Goal: Task Accomplishment & Management: Manage account settings

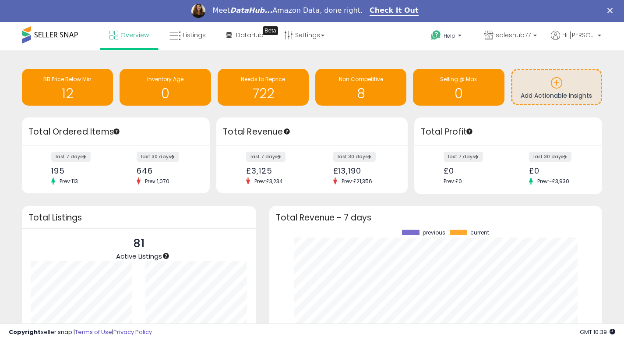
scroll to position [122, 315]
click at [88, 80] on span "BB Price Below Min" at bounding box center [67, 78] width 48 height 7
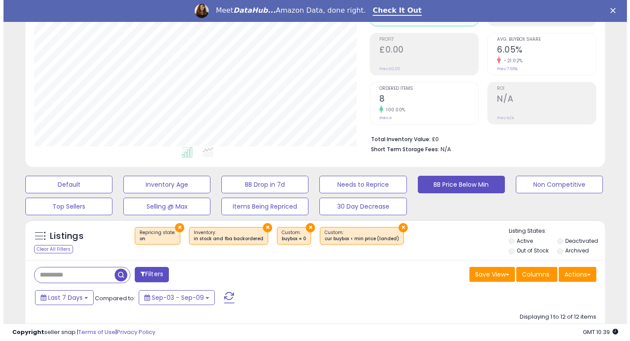
scroll to position [123, 0]
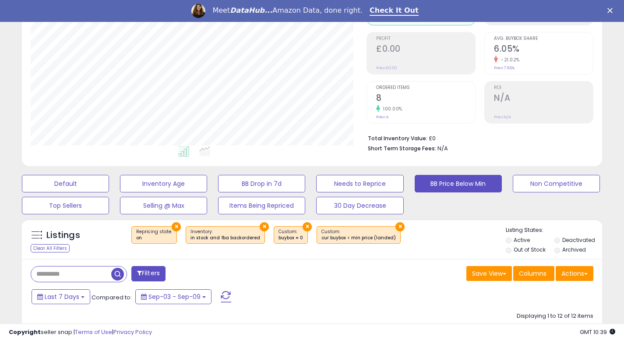
click at [302, 226] on button "×" at bounding box center [306, 226] width 9 height 9
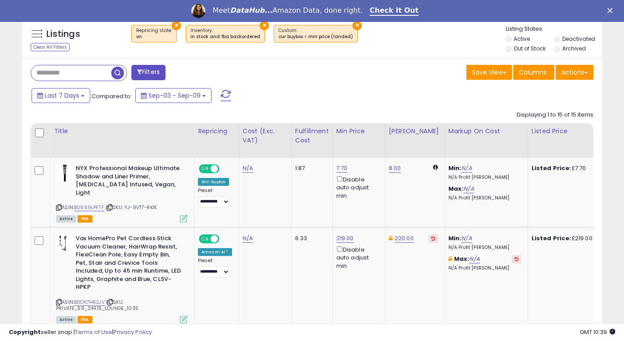
scroll to position [329, 0]
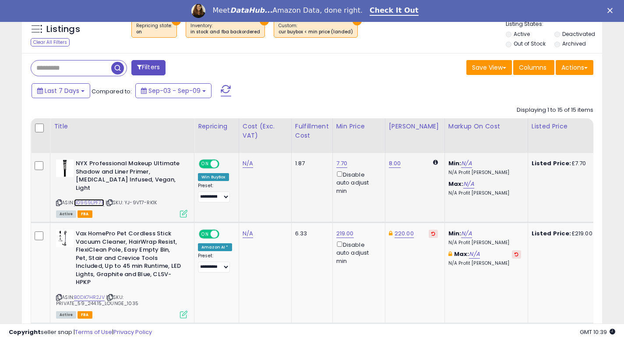
click at [89, 199] on link "B0969LPF7F" at bounding box center [89, 202] width 30 height 7
drag, startPoint x: 75, startPoint y: 193, endPoint x: 105, endPoint y: 193, distance: 30.2
click at [105, 193] on div "ASIN: B0969LPF7F | SKU: YJ-9VT7-RK1K Active FBA" at bounding box center [121, 187] width 131 height 57
copy div "B0969LPF7F"
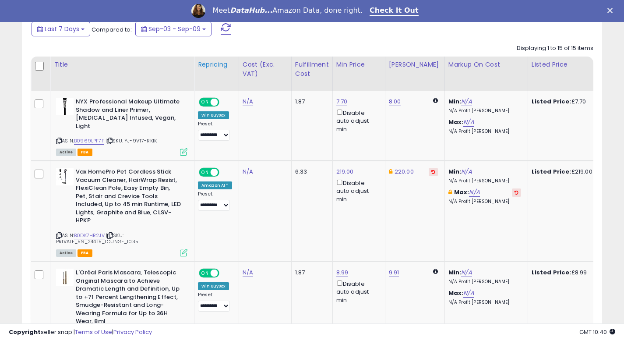
scroll to position [391, 0]
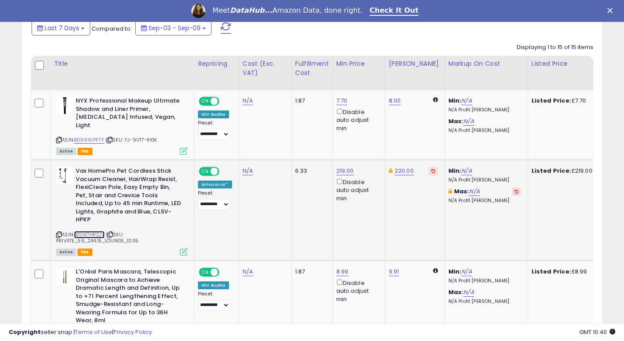
click at [92, 231] on link "B0DK7HR2JV" at bounding box center [89, 234] width 31 height 7
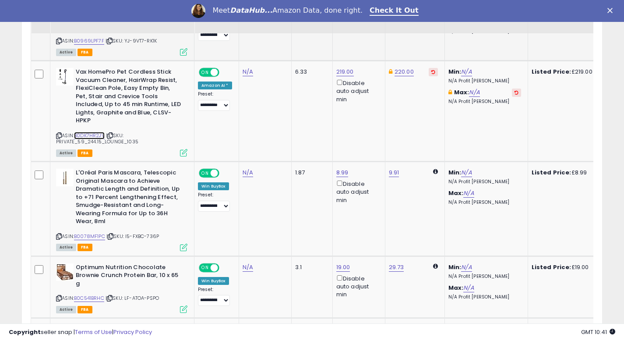
scroll to position [494, 0]
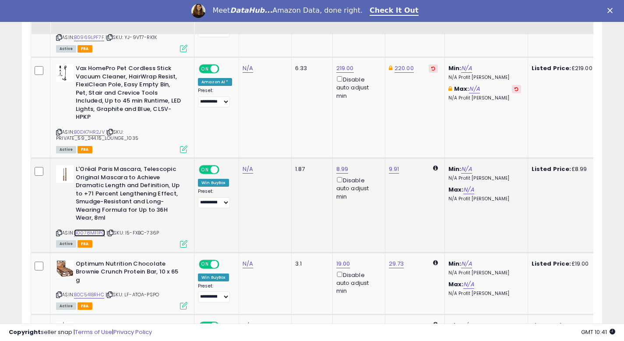
click at [98, 229] on link "B0078MF1PC" at bounding box center [89, 232] width 31 height 7
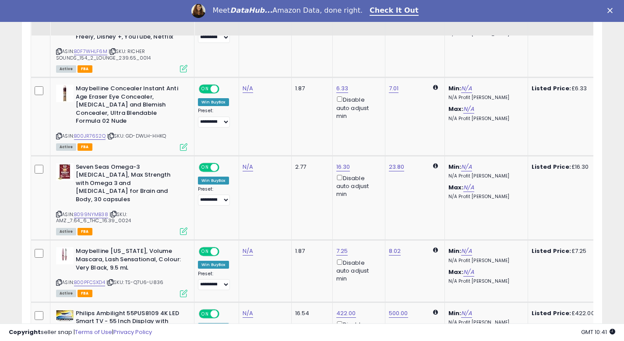
scroll to position [1061, 0]
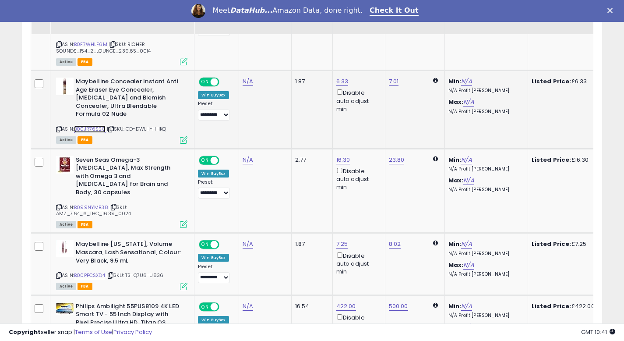
click at [99, 125] on link "B00JR76S2Q" at bounding box center [90, 128] width 32 height 7
click at [340, 77] on link "6.33" at bounding box center [342, 81] width 12 height 9
drag, startPoint x: 300, startPoint y: 30, endPoint x: 290, endPoint y: 30, distance: 10.5
click at [290, 30] on input "****" at bounding box center [318, 27] width 78 height 15
type input "***"
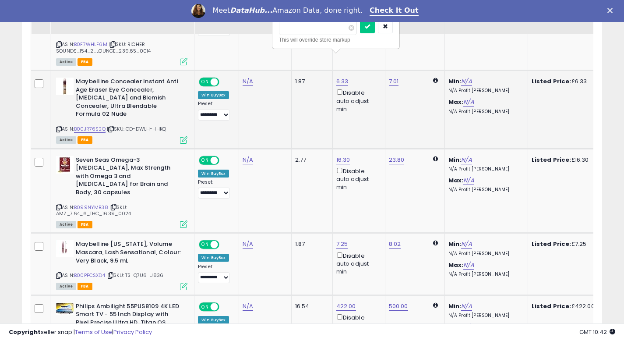
click button "submit" at bounding box center [367, 26] width 15 height 13
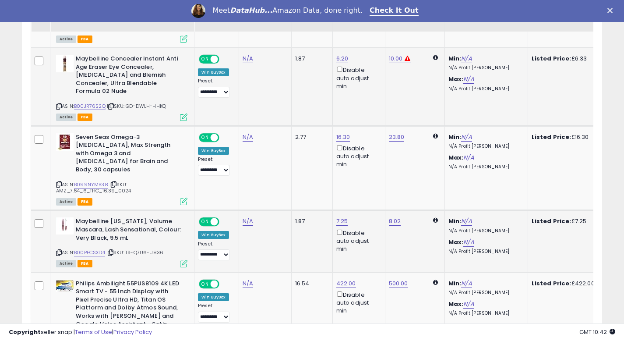
scroll to position [1084, 0]
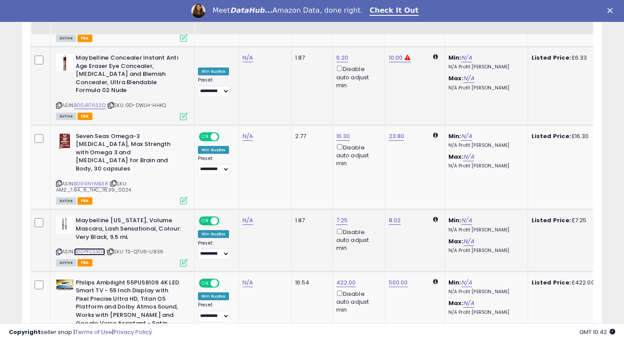
click at [98, 248] on link "B00PFCSXD4" at bounding box center [89, 251] width 31 height 7
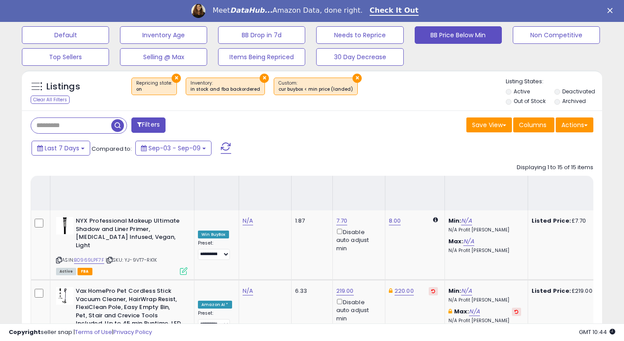
scroll to position [129, 0]
